Goal: Task Accomplishment & Management: Manage account settings

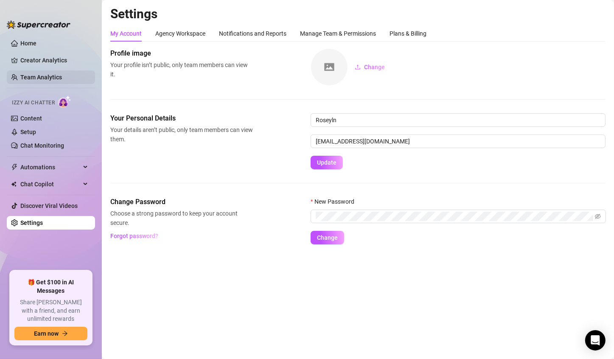
click at [54, 77] on link "Team Analytics" at bounding box center [41, 77] width 42 height 7
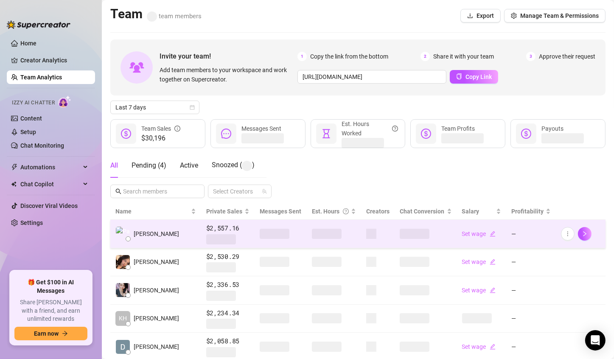
click at [312, 232] on span at bounding box center [327, 234] width 30 height 10
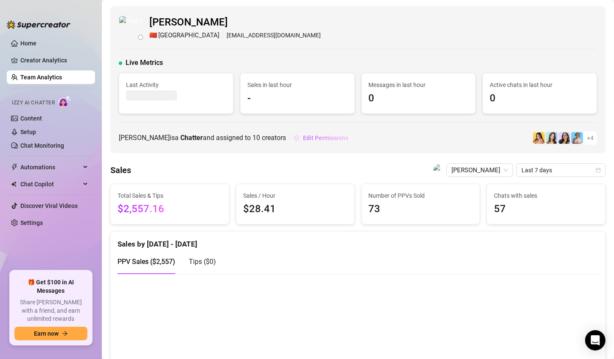
click at [344, 138] on span "Edit Permissions" at bounding box center [325, 137] width 45 height 7
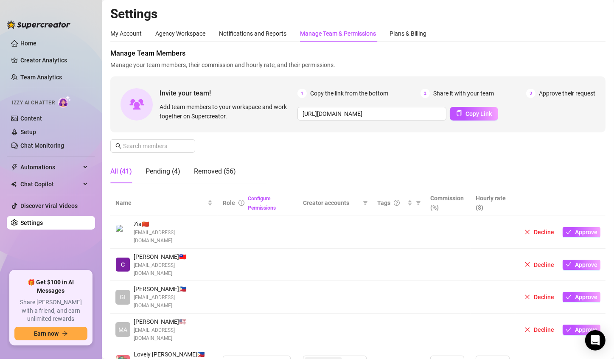
scroll to position [254, 0]
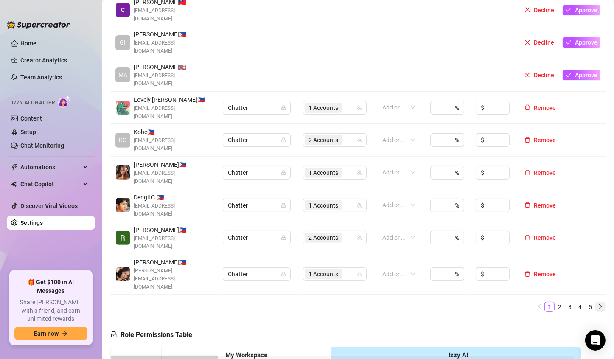
click at [599, 304] on icon "right" at bounding box center [600, 306] width 3 height 4
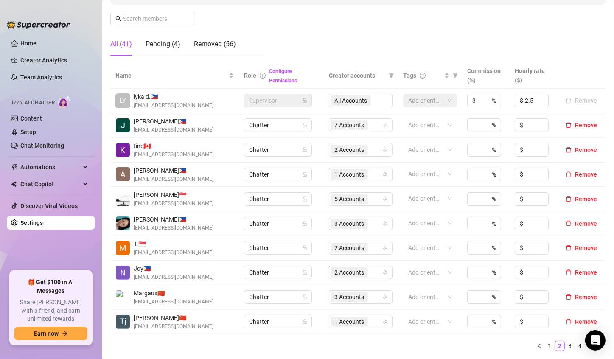
scroll to position [212, 0]
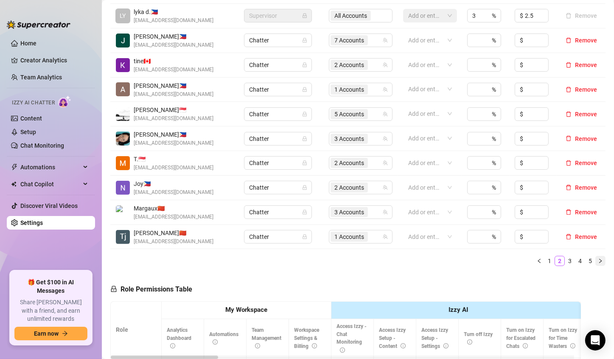
click at [598, 260] on icon "right" at bounding box center [600, 260] width 5 height 5
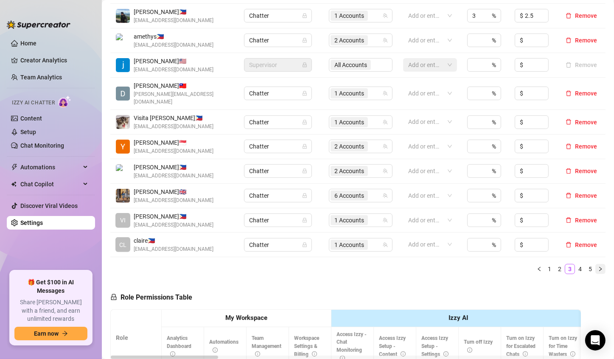
click at [598, 266] on icon "right" at bounding box center [600, 268] width 5 height 5
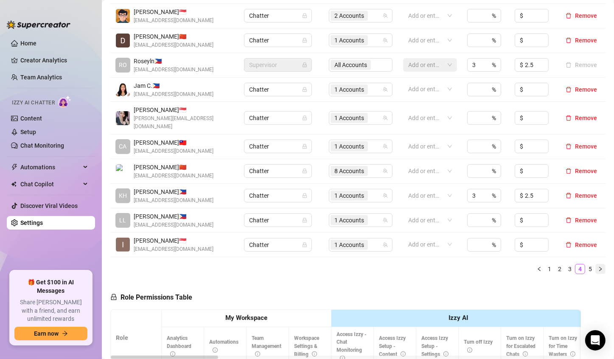
click at [598, 266] on icon "right" at bounding box center [600, 268] width 5 height 5
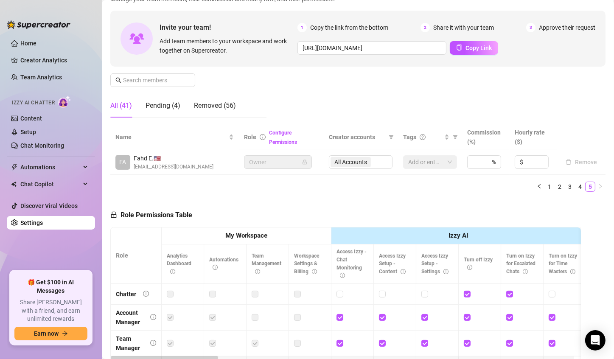
scroll to position [18, 0]
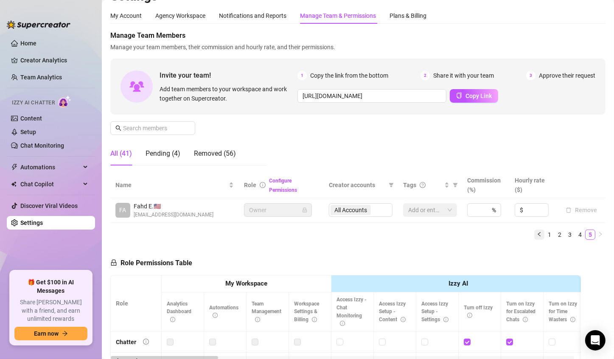
click at [536, 234] on icon "left" at bounding box center [538, 234] width 5 height 5
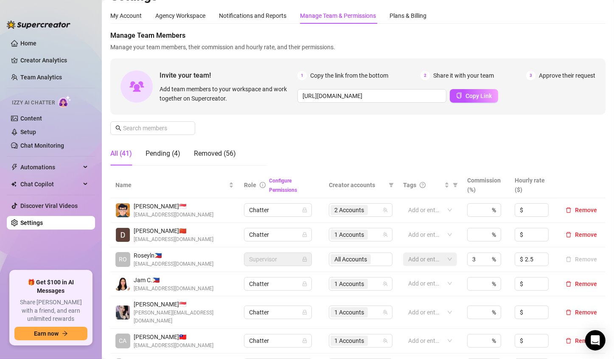
scroll to position [187, 0]
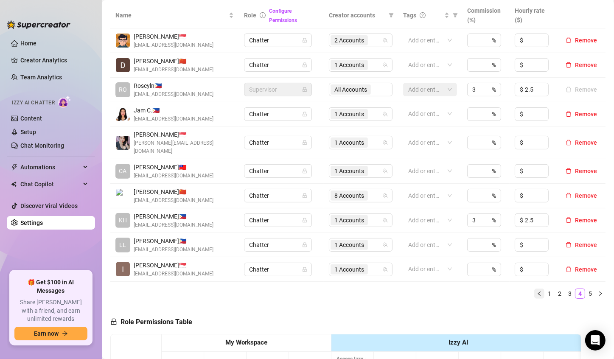
click at [534, 288] on button "button" at bounding box center [539, 293] width 10 height 10
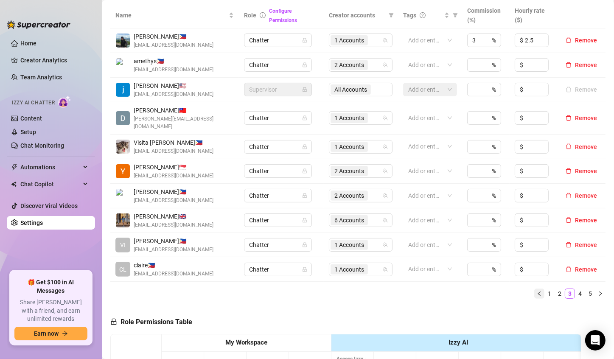
click at [536, 288] on button "button" at bounding box center [539, 293] width 10 height 10
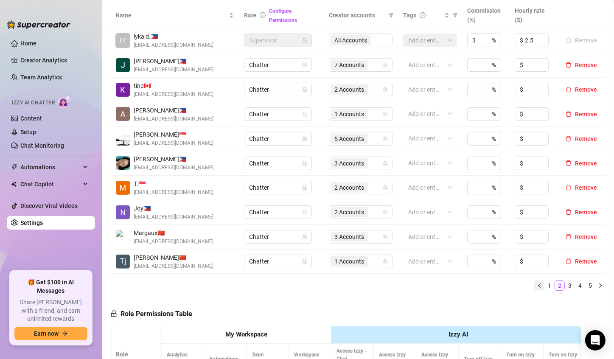
click at [536, 284] on icon "left" at bounding box center [538, 285] width 5 height 5
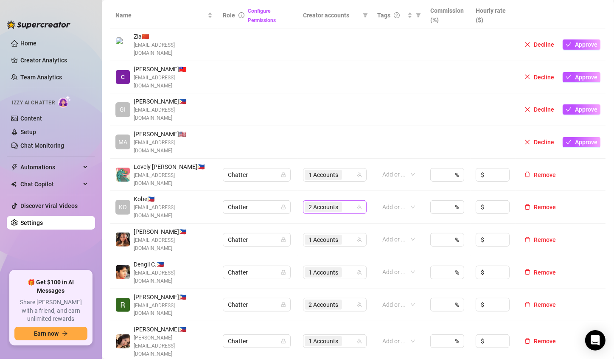
click at [317, 202] on span "2 Accounts" at bounding box center [323, 206] width 30 height 9
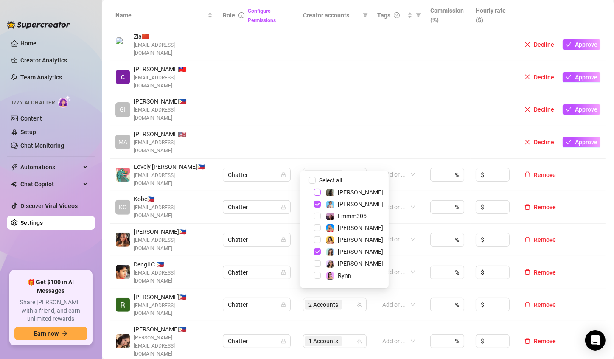
click at [316, 189] on span "Select tree node" at bounding box center [317, 192] width 7 height 7
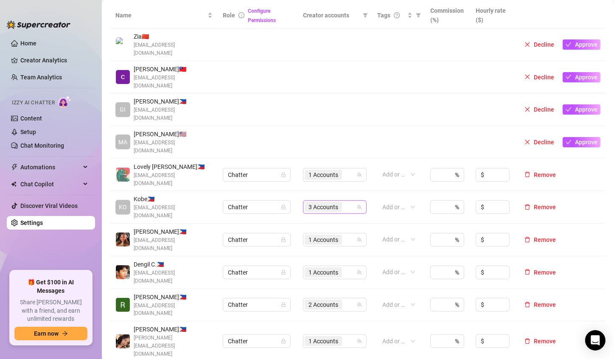
click at [308, 202] on span "3 Accounts" at bounding box center [323, 206] width 30 height 9
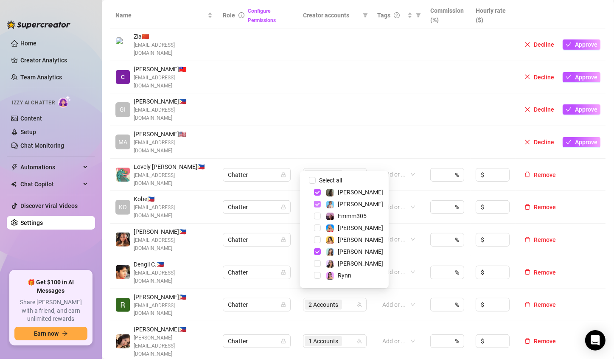
click at [317, 204] on span "Select tree node" at bounding box center [317, 204] width 7 height 7
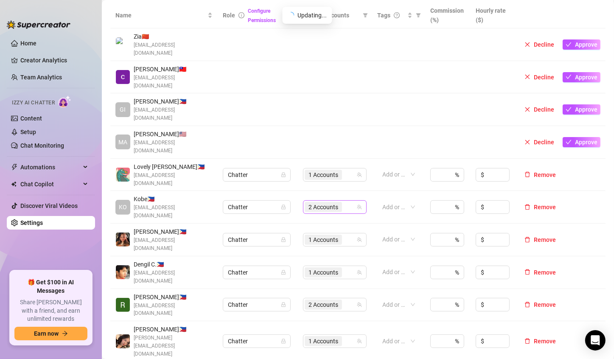
click at [310, 202] on span "2 Accounts" at bounding box center [323, 206] width 30 height 9
